Goal: Transaction & Acquisition: Purchase product/service

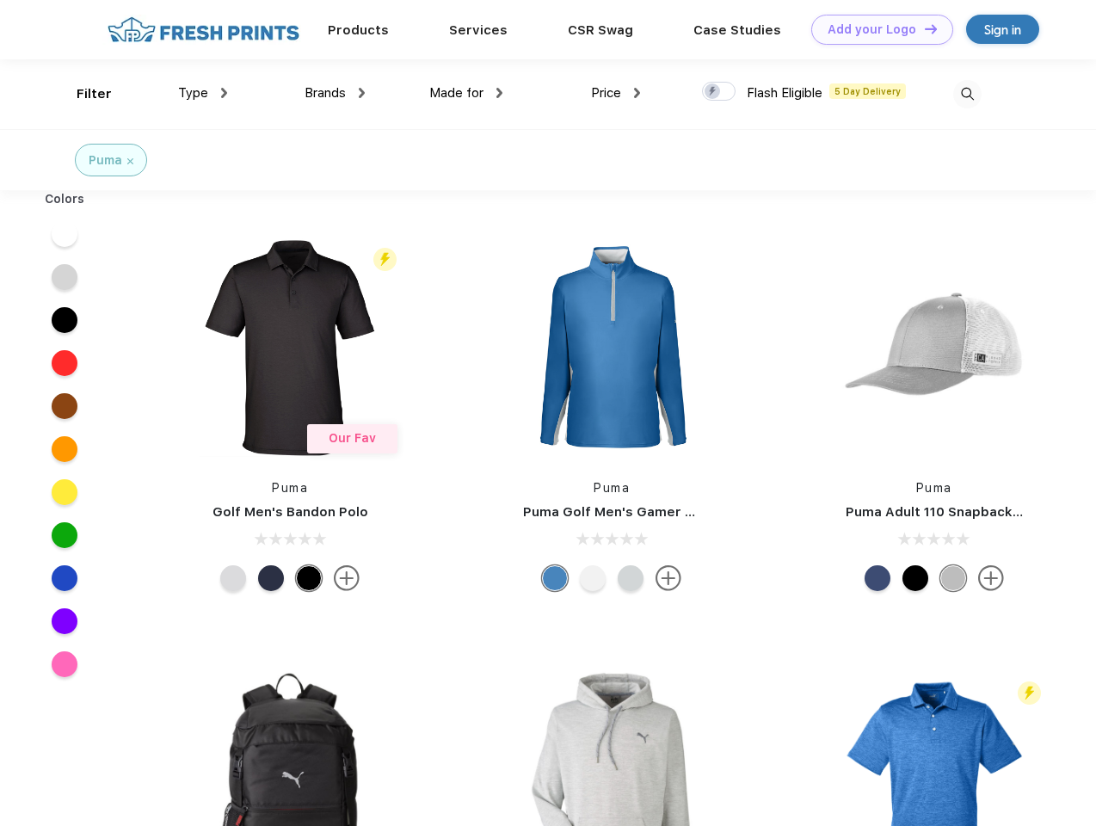
click at [876, 29] on link "Add your Logo Design Tool" at bounding box center [882, 30] width 142 height 30
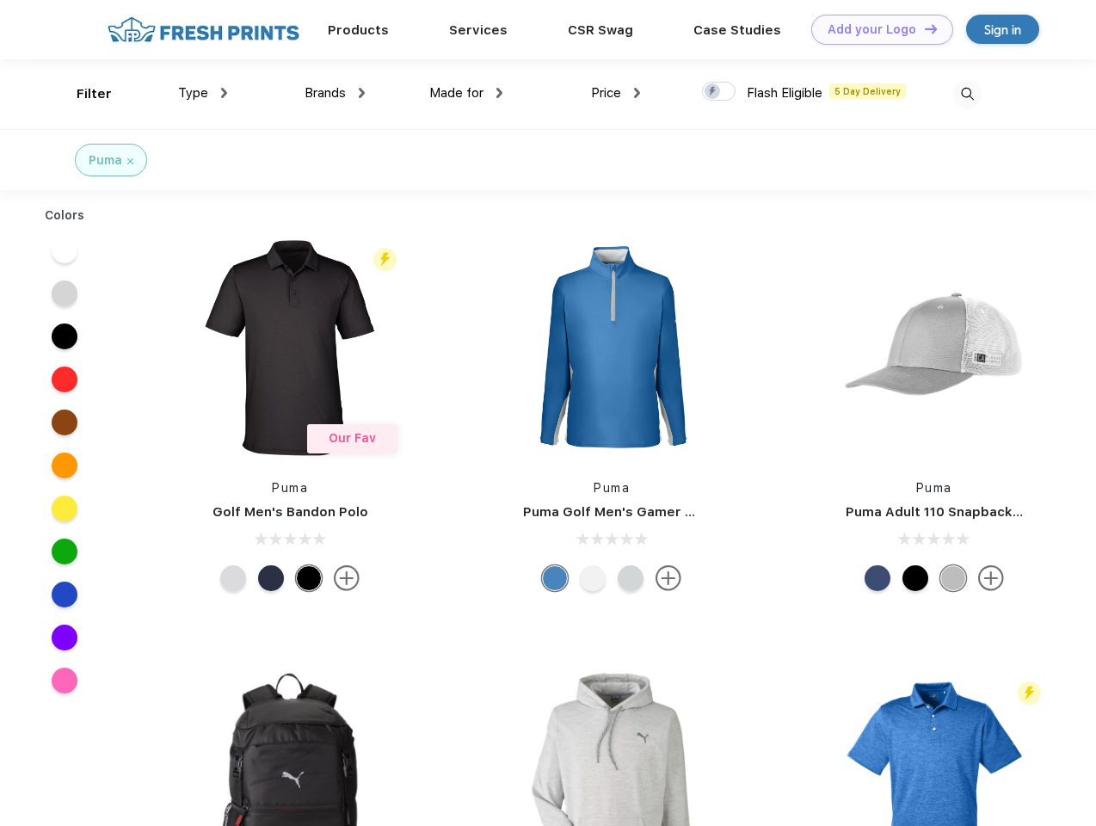
click at [0, 0] on div "Design Tool" at bounding box center [0, 0] width 0 height 0
click at [923, 28] on link "Add your Logo Design Tool" at bounding box center [882, 30] width 142 height 30
click at [83, 94] on div "Filter" at bounding box center [94, 94] width 35 height 20
click at [203, 93] on span "Type" at bounding box center [193, 92] width 30 height 15
click at [335, 93] on span "Brands" at bounding box center [324, 92] width 41 height 15
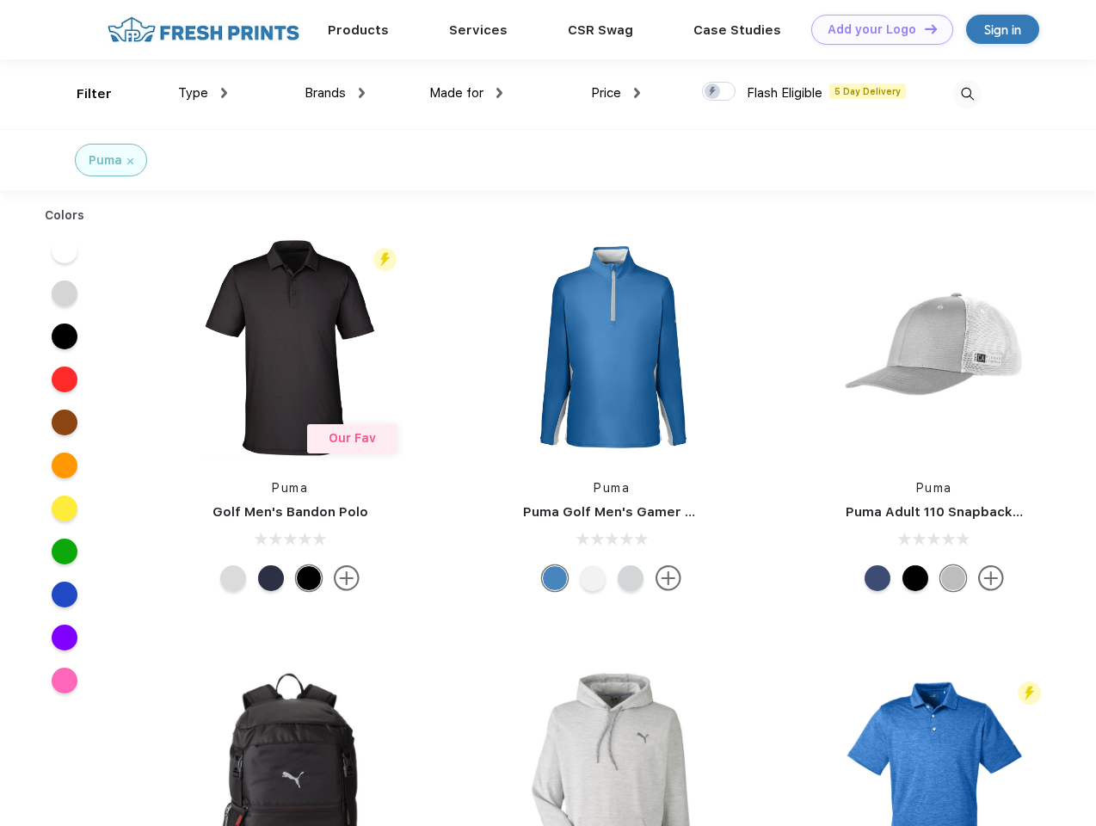
click at [466, 93] on span "Made for" at bounding box center [456, 92] width 54 height 15
click at [616, 93] on span "Price" at bounding box center [606, 92] width 30 height 15
click at [719, 92] on div at bounding box center [719, 91] width 34 height 19
click at [713, 92] on input "checkbox" at bounding box center [707, 86] width 11 height 11
click at [967, 94] on img at bounding box center [967, 94] width 28 height 28
